Goal: Book appointment/travel/reservation

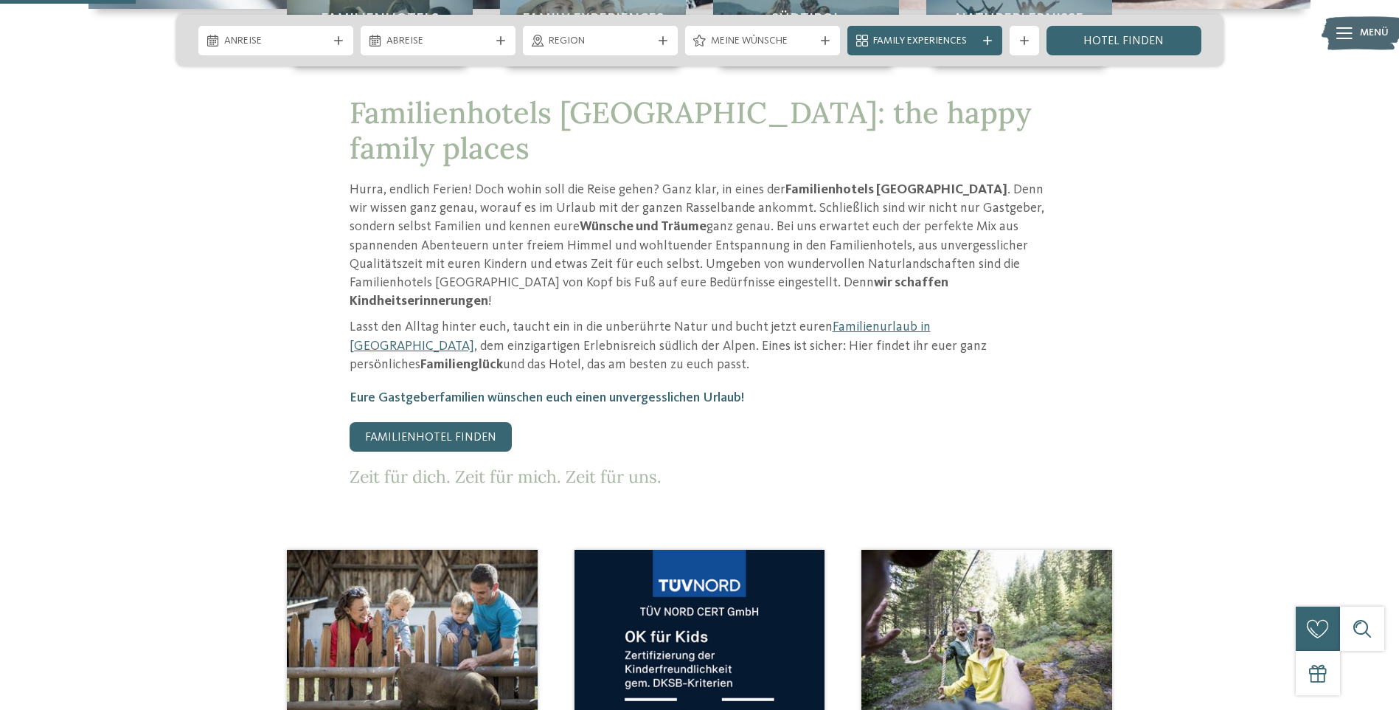
scroll to position [221, 0]
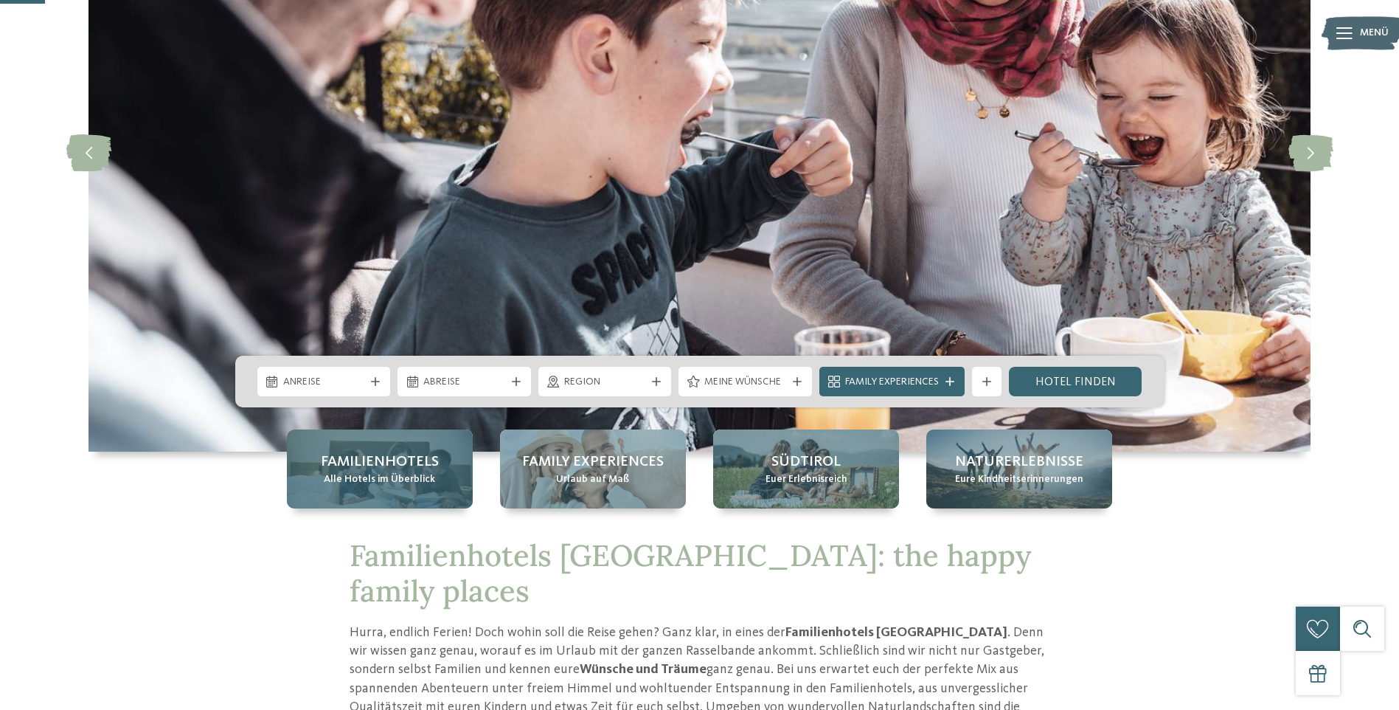
click at [397, 458] on span "Familienhotels" at bounding box center [380, 461] width 118 height 21
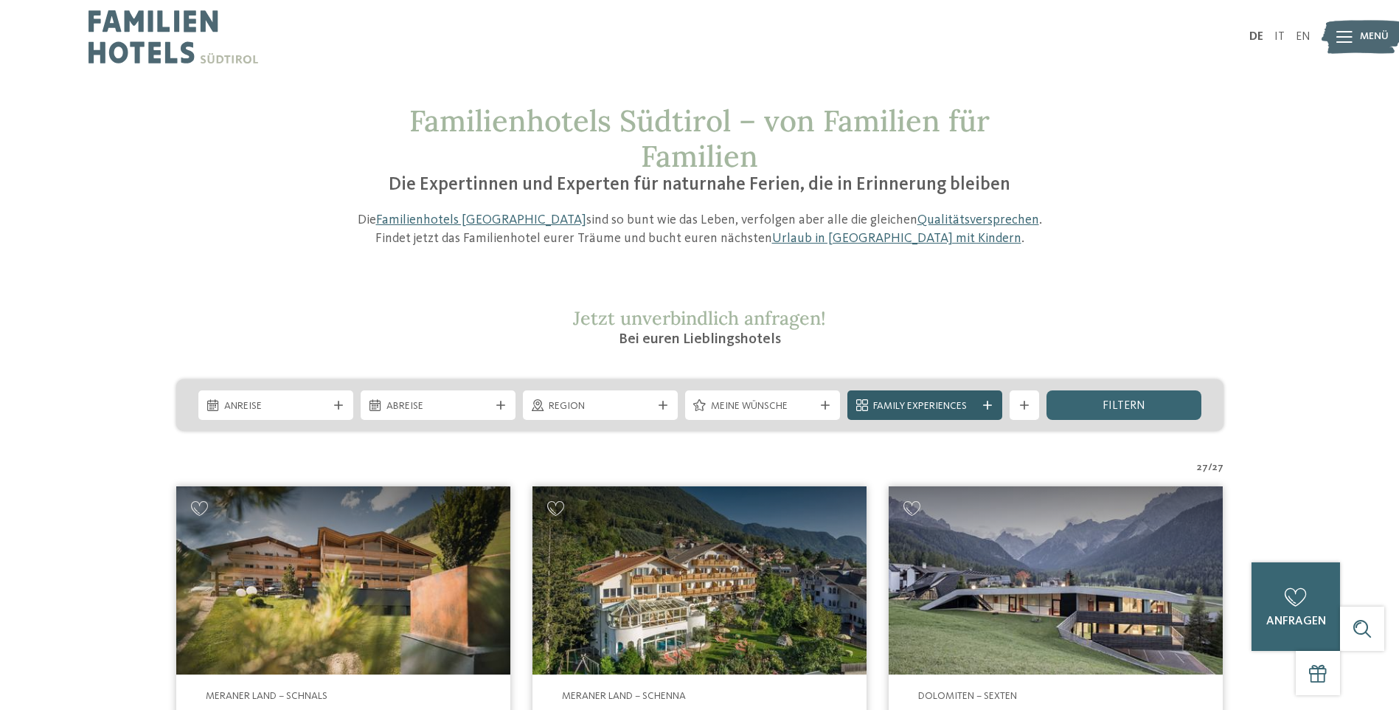
click at [980, 402] on div at bounding box center [987, 405] width 15 height 9
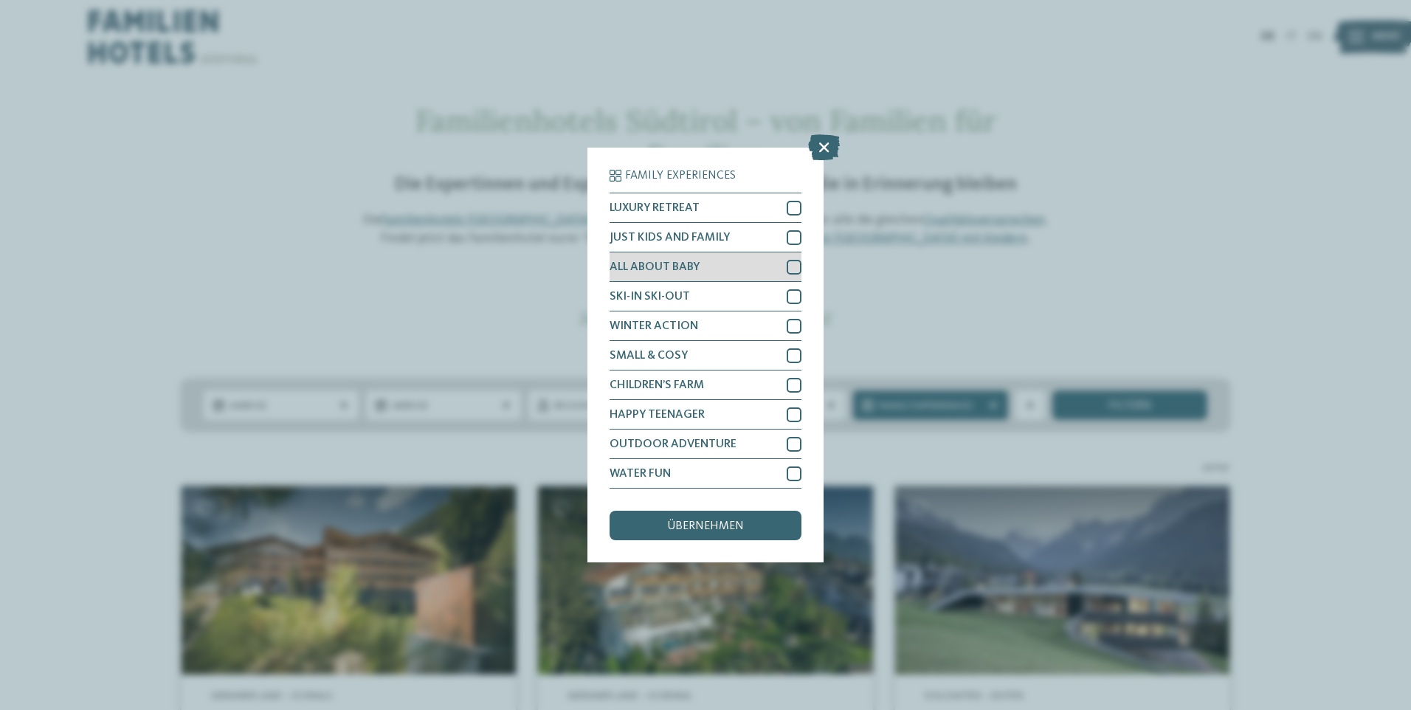
click at [791, 266] on div at bounding box center [793, 267] width 15 height 15
click at [668, 525] on span "übernehmen" at bounding box center [705, 526] width 77 height 12
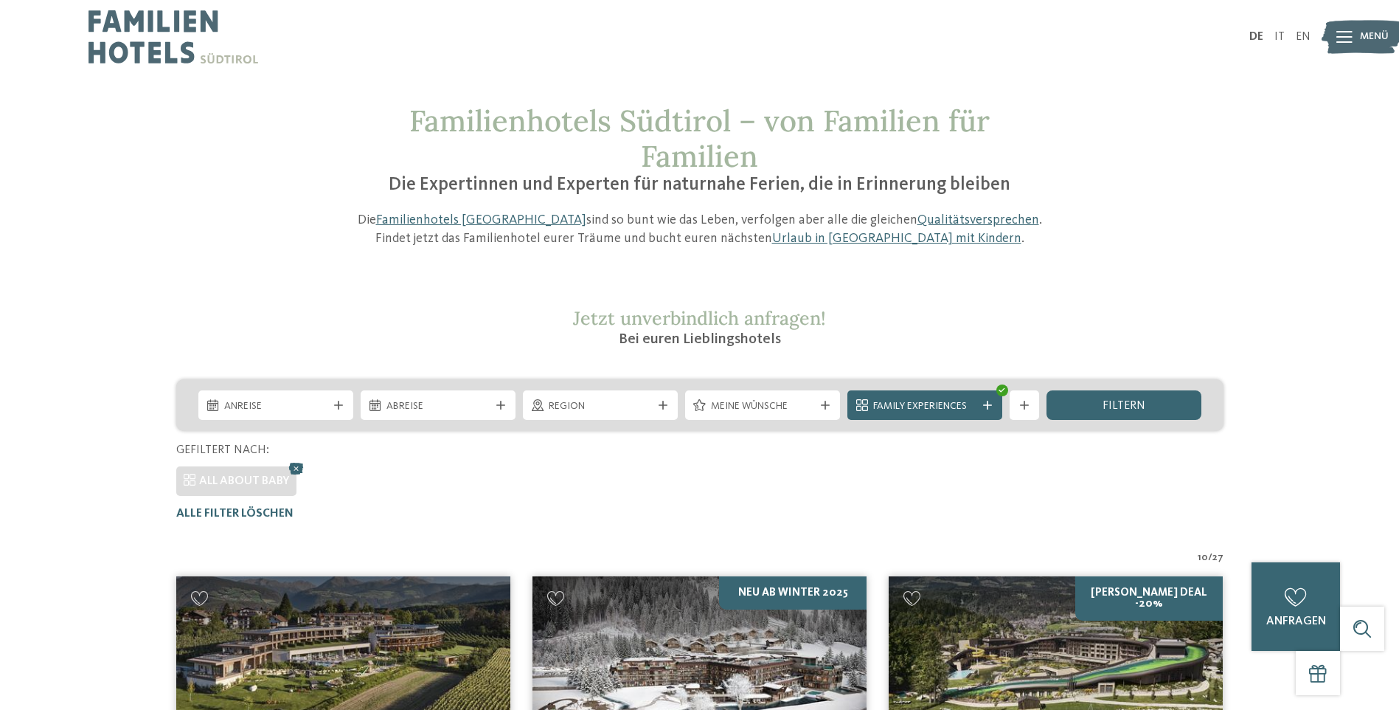
click at [239, 201] on div "Familienhotels Südtirol – von Familien für Familien Die Expertinnen und Experte…" at bounding box center [699, 175] width 1003 height 145
